Goal: Information Seeking & Learning: Learn about a topic

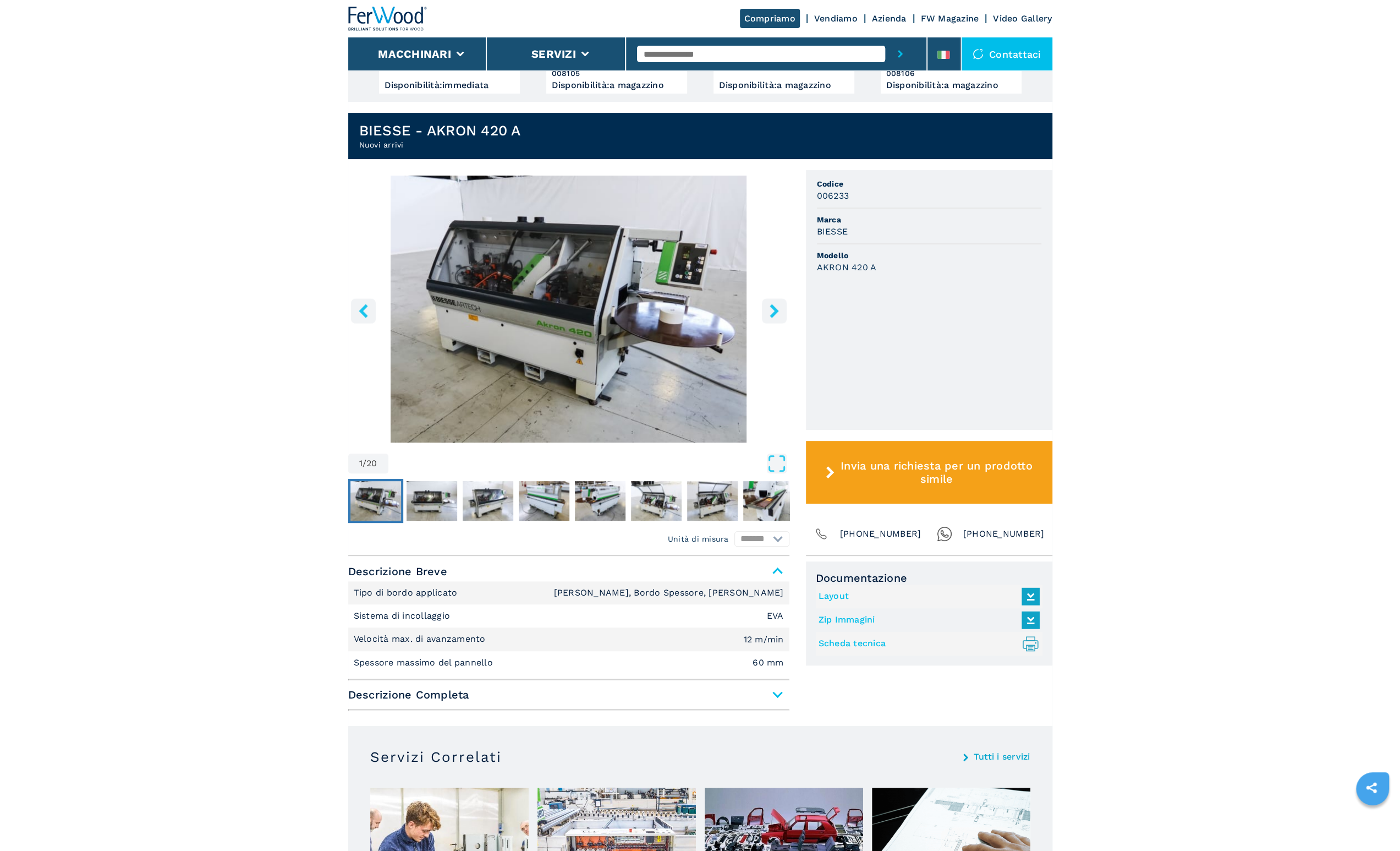
scroll to position [220, 0]
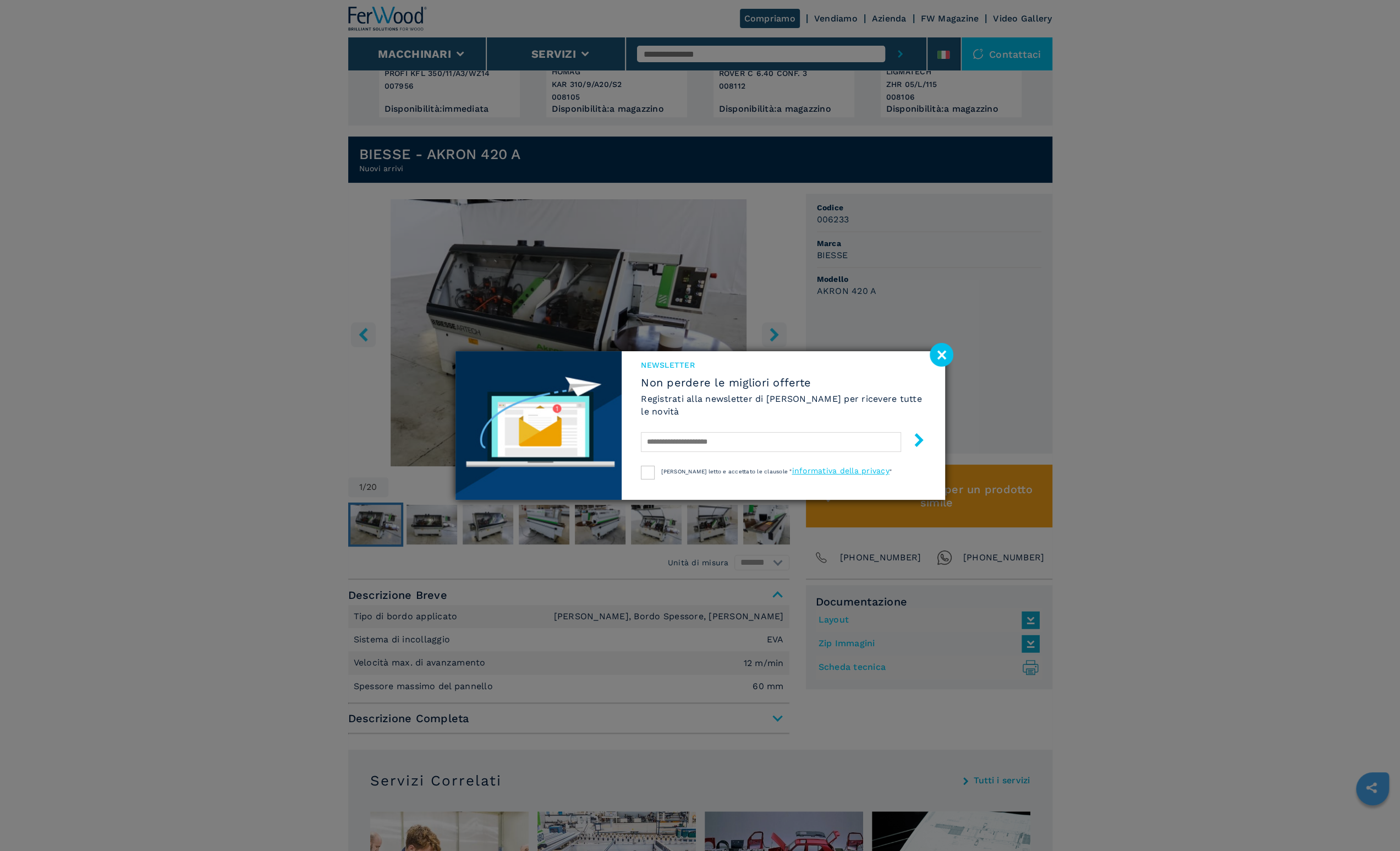
click at [942, 364] on image at bounding box center [941, 354] width 24 height 24
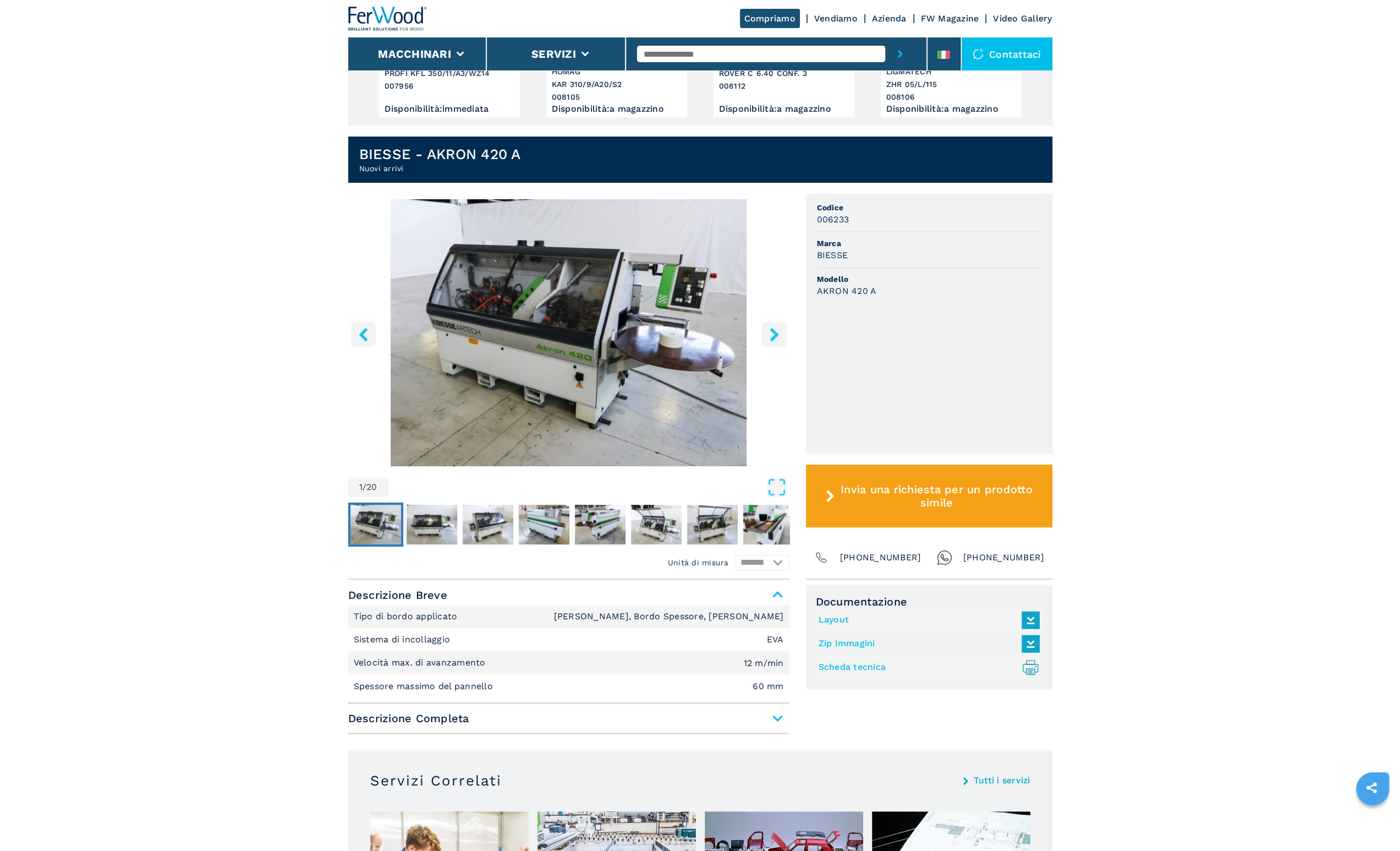
click at [769, 321] on img "Go to Slide 1" at bounding box center [569, 332] width 441 height 267
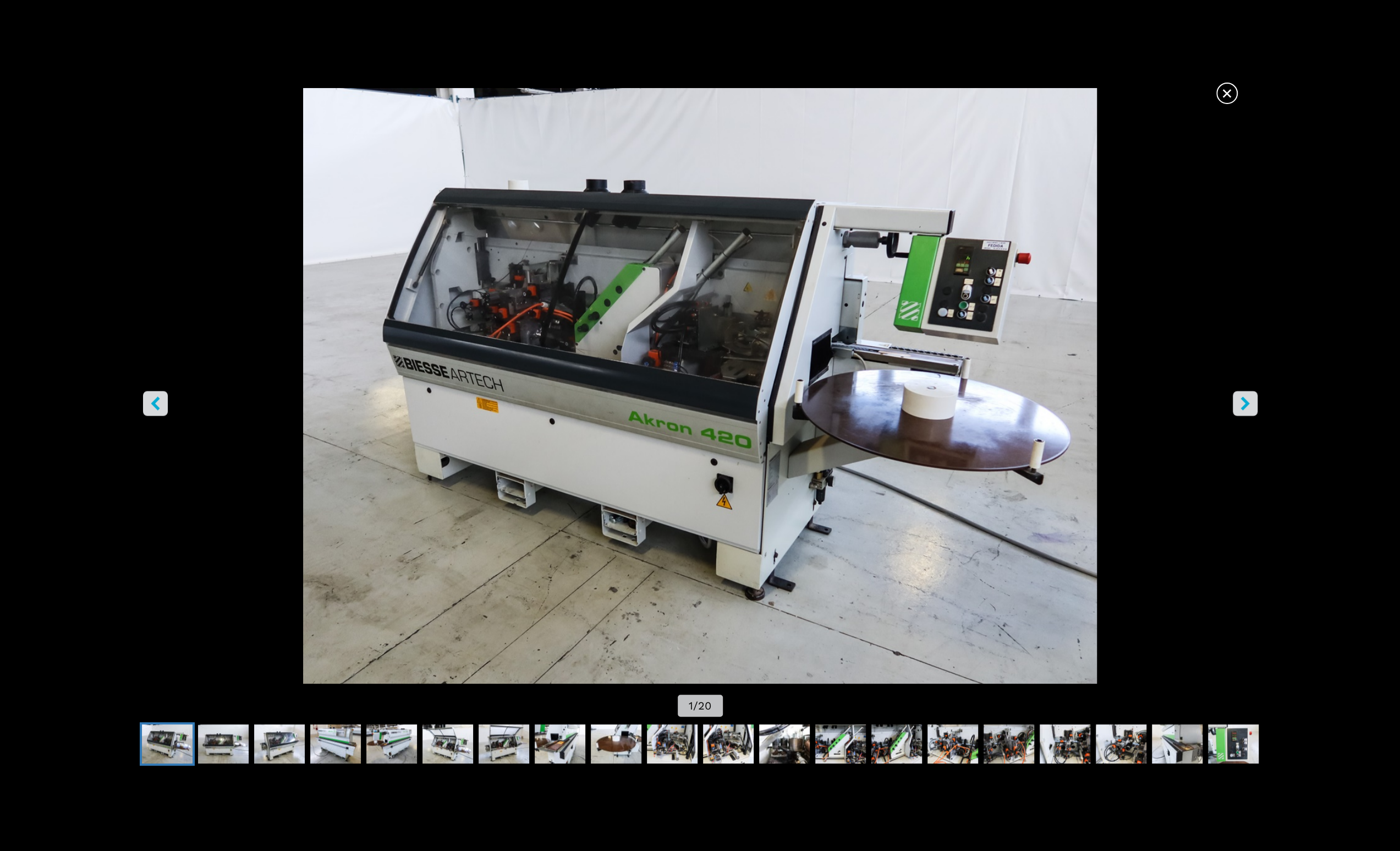
click at [771, 341] on div "Go to Slide 1" at bounding box center [700, 386] width 1400 height 596
click at [1238, 400] on icon "right-button" at bounding box center [1245, 404] width 14 height 14
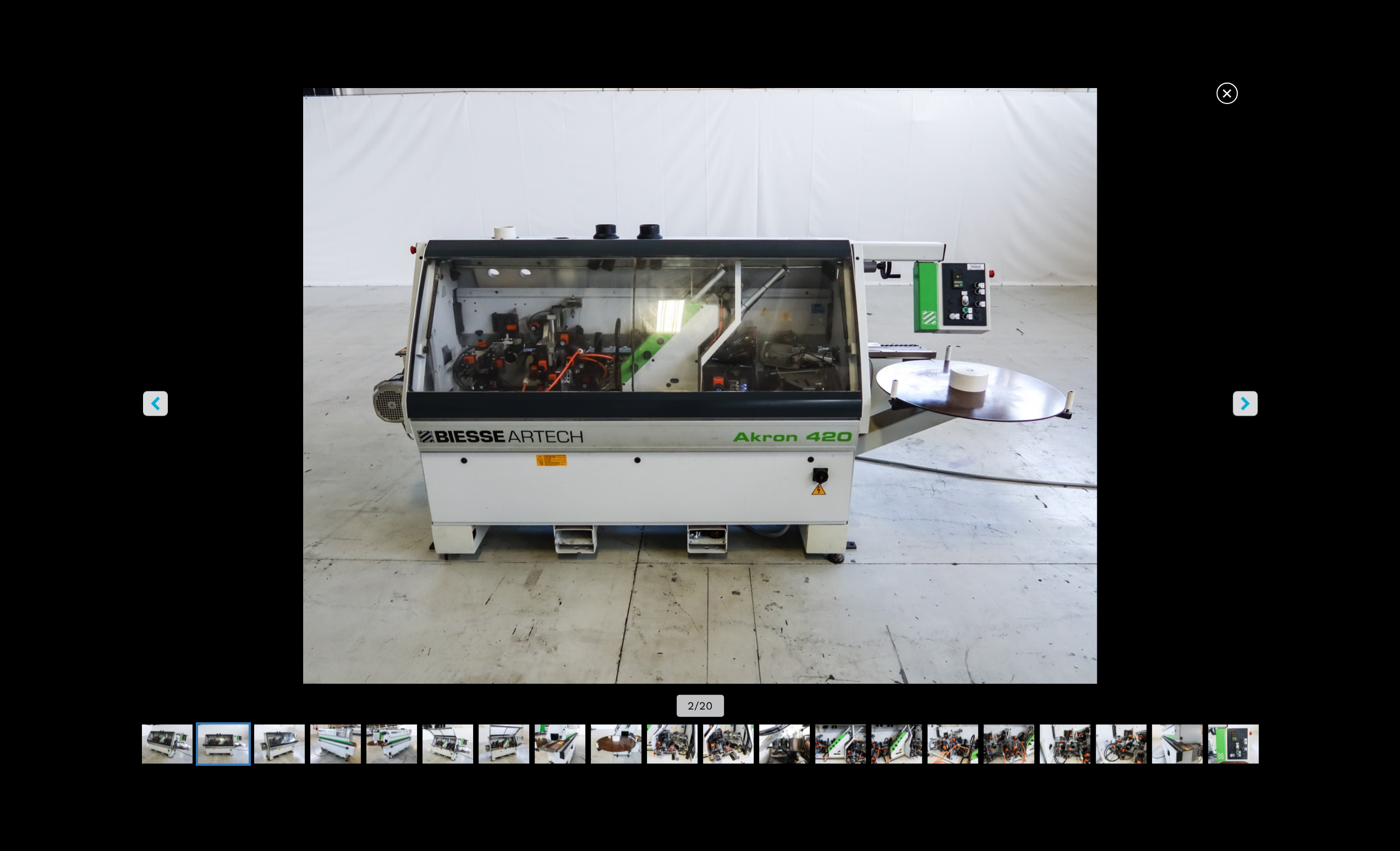
click at [1238, 400] on icon "right-button" at bounding box center [1245, 404] width 14 height 14
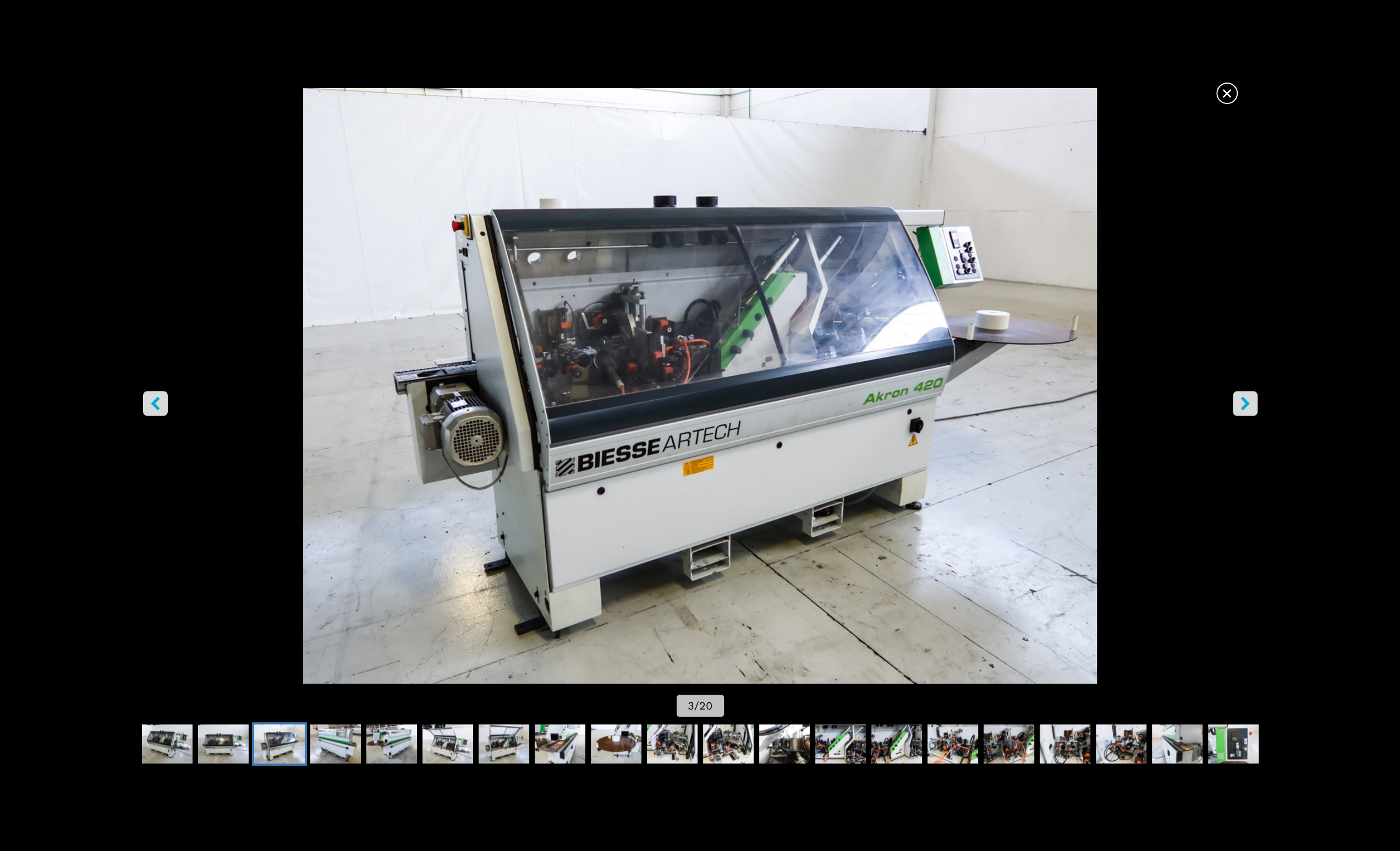
click at [1238, 400] on icon "right-button" at bounding box center [1245, 404] width 14 height 14
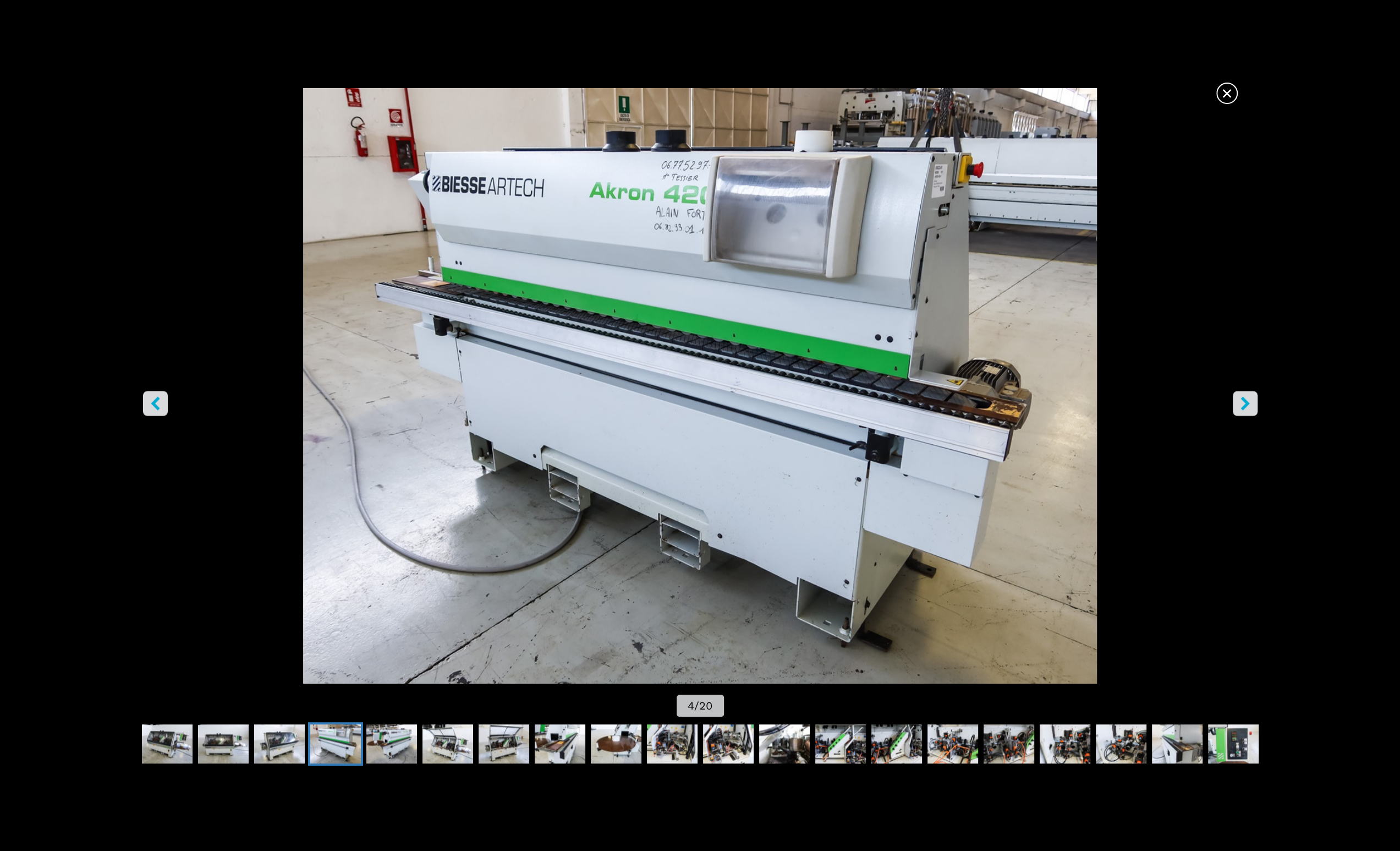
click at [1240, 404] on icon "right-button" at bounding box center [1245, 404] width 14 height 14
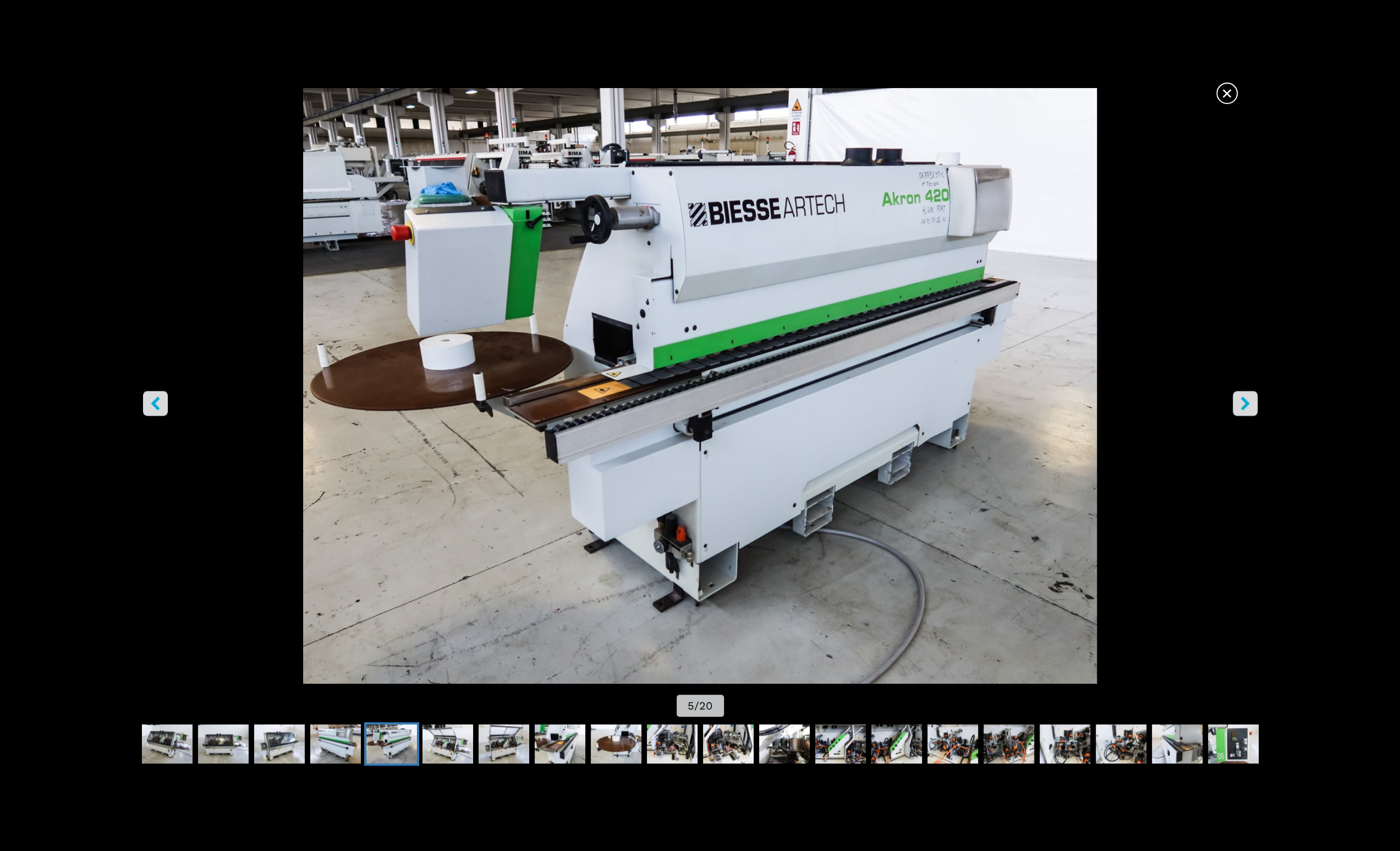
click at [1241, 403] on icon "right-button" at bounding box center [1245, 404] width 14 height 14
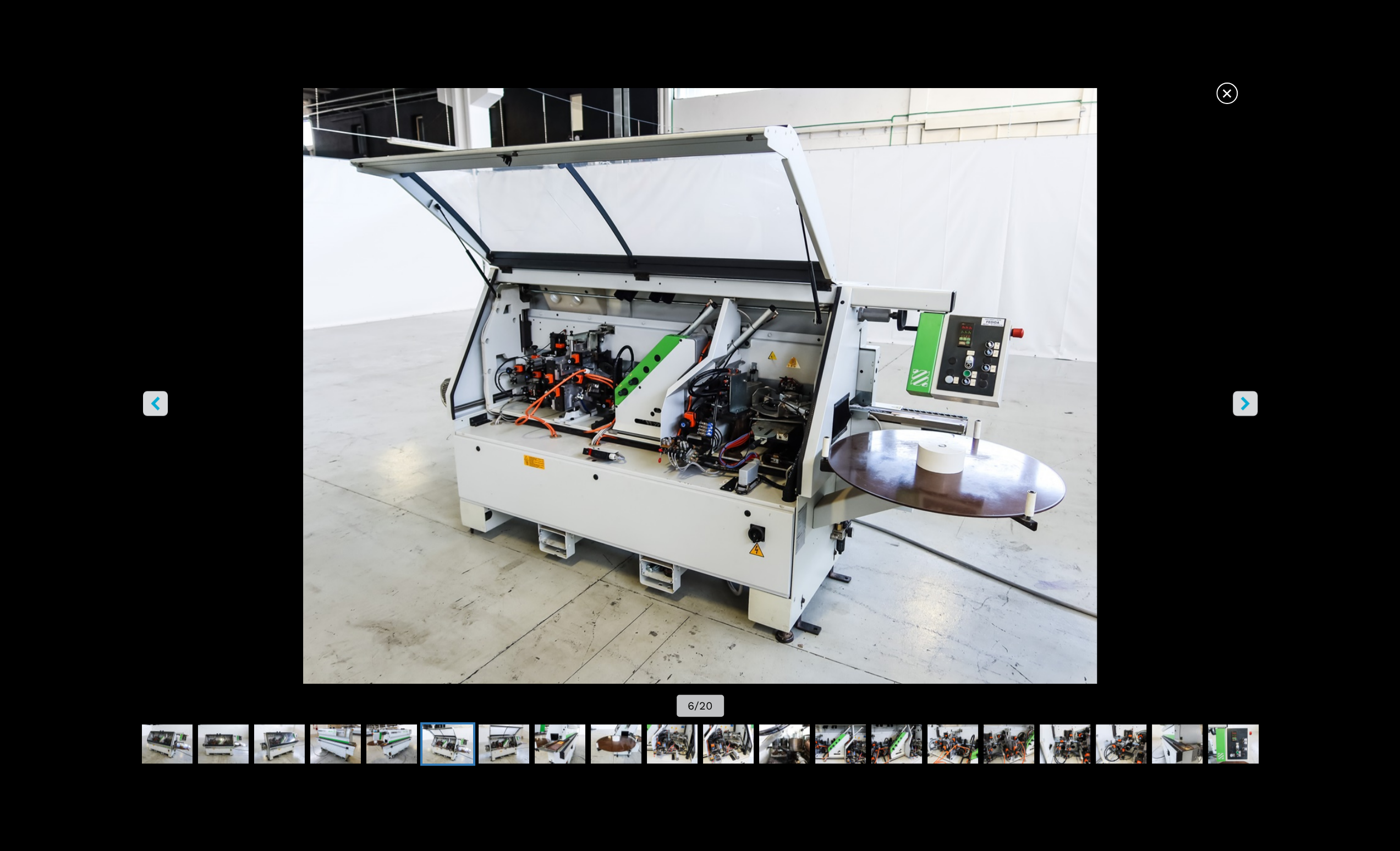
click at [1228, 92] on span "×" at bounding box center [1227, 91] width 19 height 19
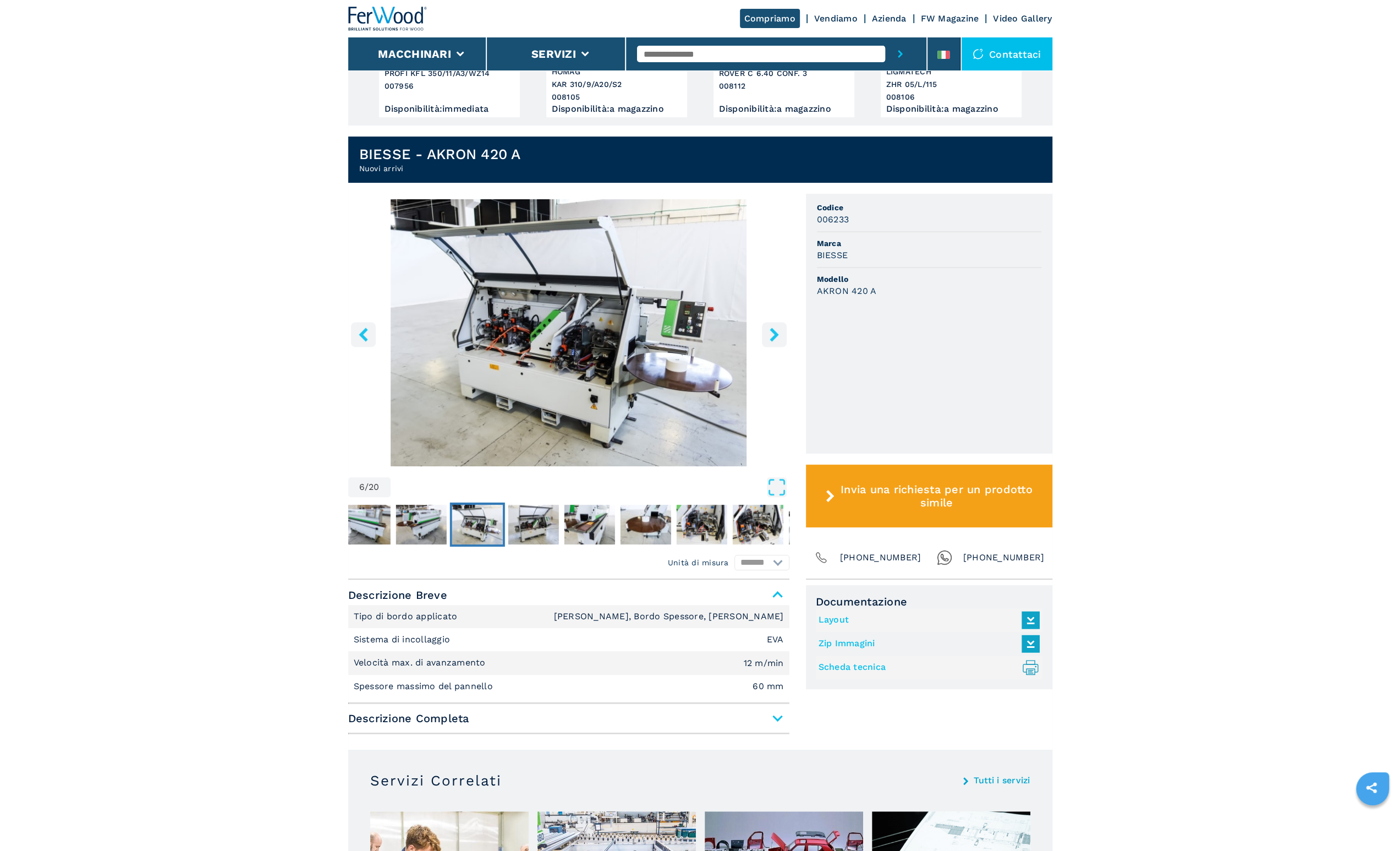
click at [769, 341] on icon "right-button" at bounding box center [774, 334] width 14 height 14
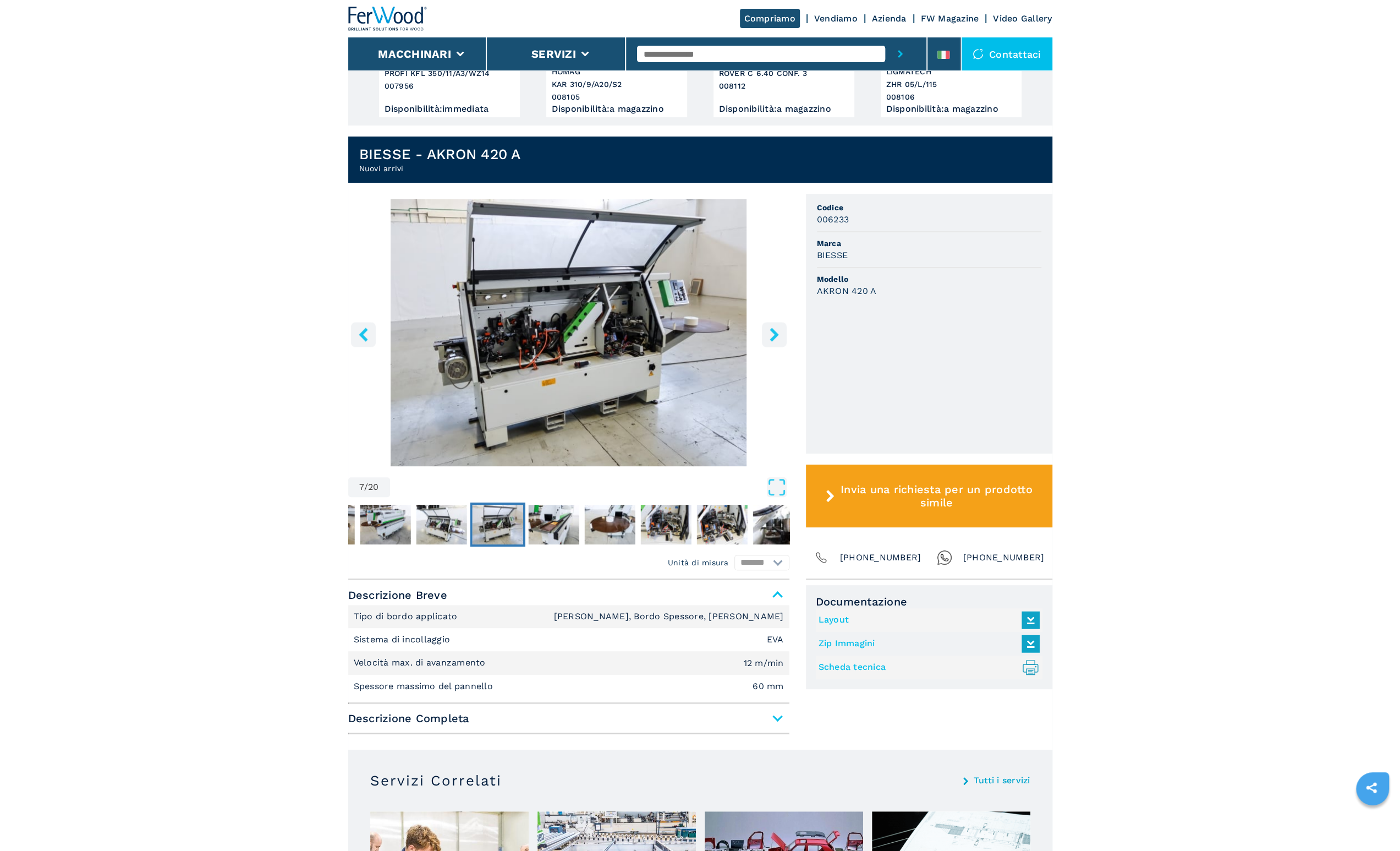
click at [772, 333] on icon "right-button" at bounding box center [774, 334] width 14 height 14
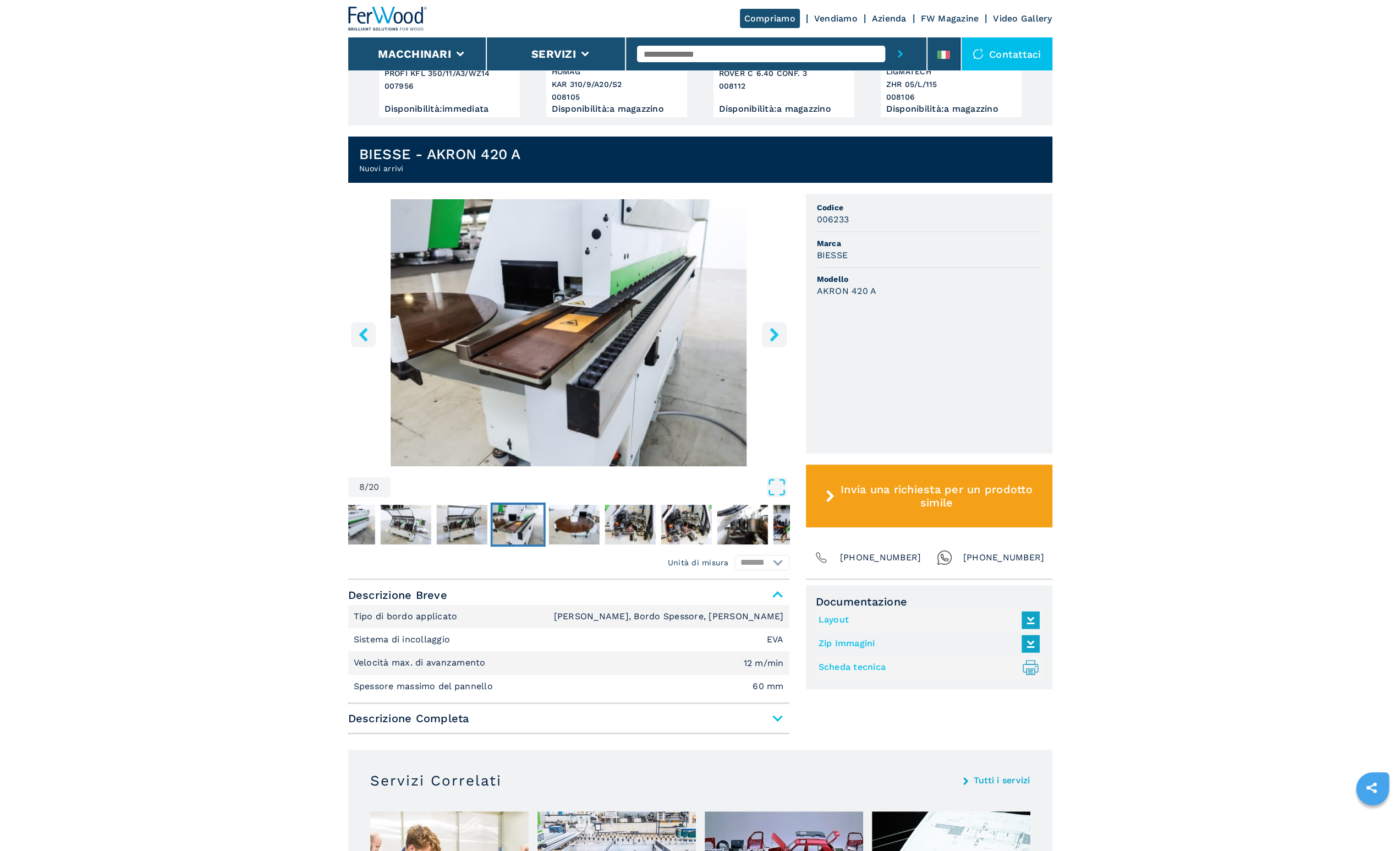
click at [772, 333] on icon "right-button" at bounding box center [774, 334] width 14 height 14
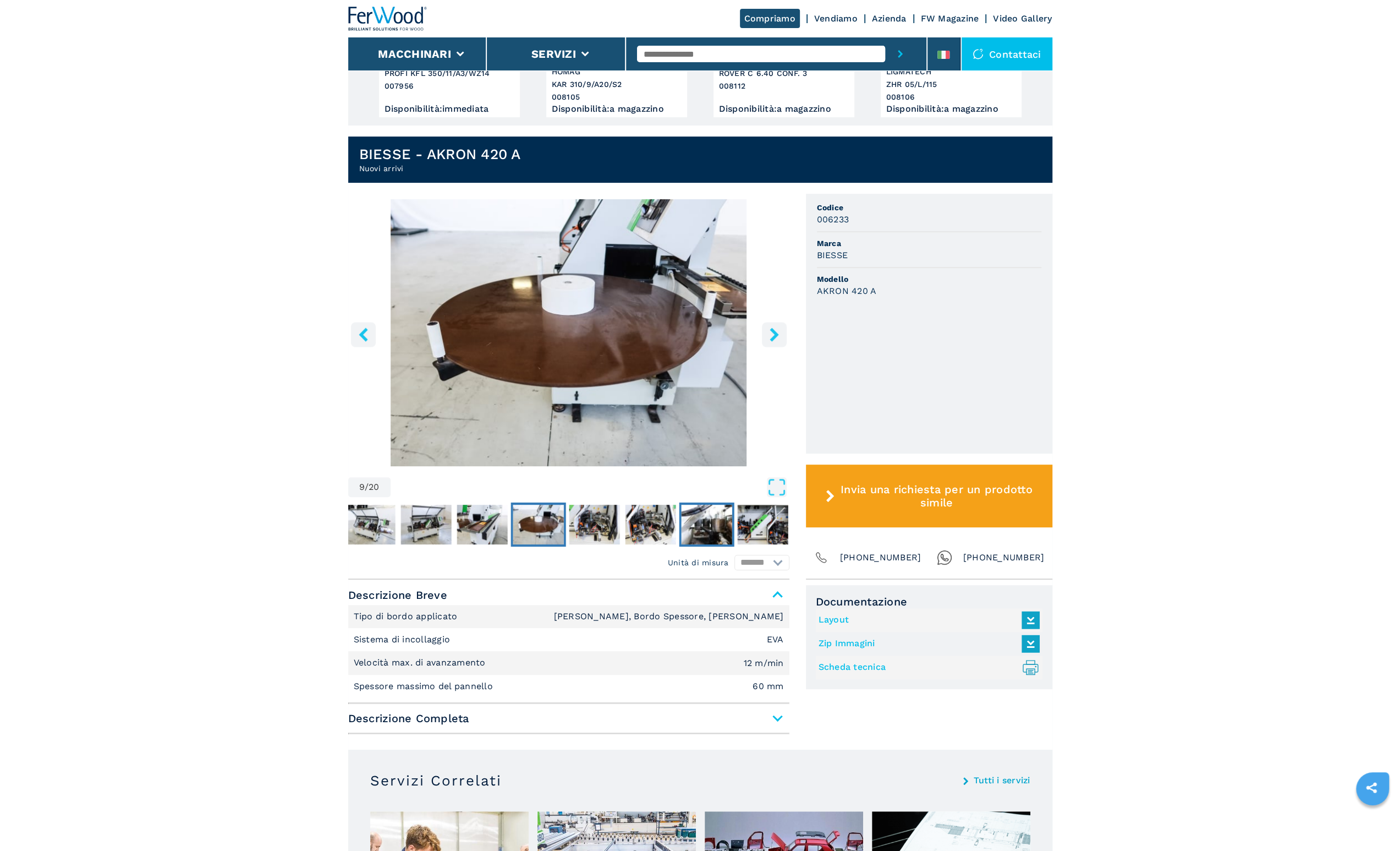
click at [703, 517] on img "Go to Slide 12" at bounding box center [706, 525] width 51 height 40
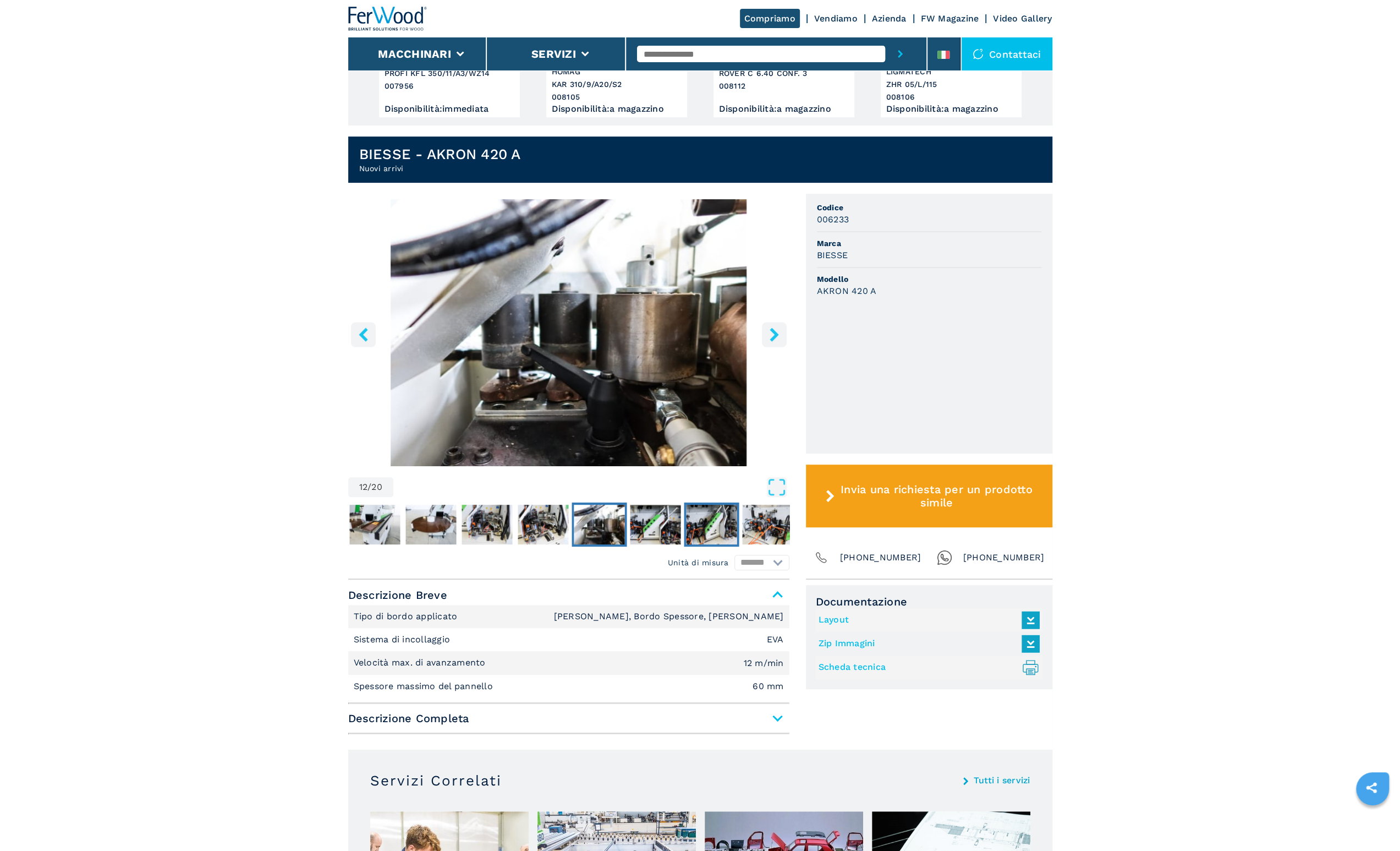
click at [703, 517] on img "Go to Slide 14" at bounding box center [711, 525] width 51 height 40
